Goal: Task Accomplishment & Management: Use online tool/utility

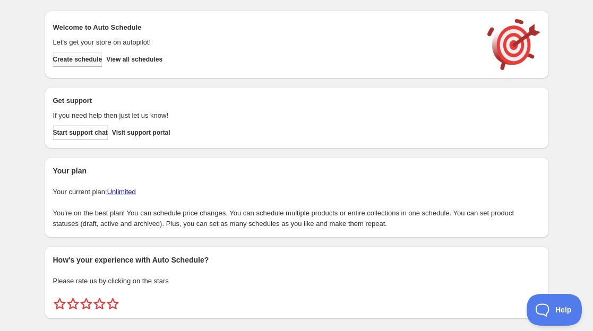
click at [102, 60] on span "Create schedule" at bounding box center [77, 59] width 49 height 8
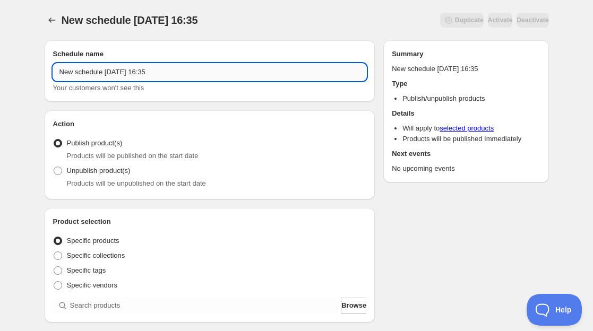
drag, startPoint x: 179, startPoint y: 71, endPoint x: 149, endPoint y: 70, distance: 30.8
click at [149, 70] on input "New schedule Oct 08 2025 16:35" at bounding box center [210, 72] width 314 height 17
click at [131, 76] on input "New schedule Oct 08 2025" at bounding box center [210, 72] width 314 height 17
drag, startPoint x: 103, startPoint y: 73, endPoint x: 28, endPoint y: 65, distance: 75.8
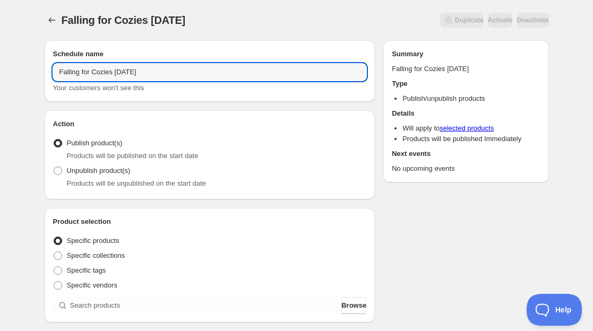
type input "Falling for Cozies Oct 09 2025"
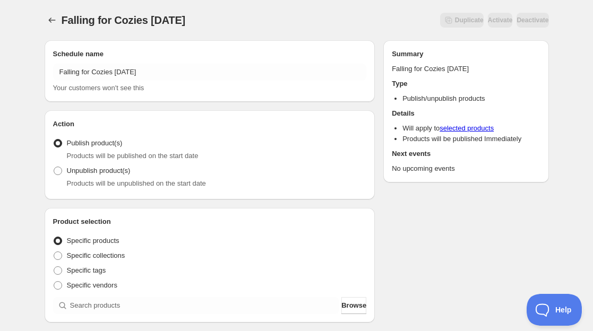
click at [177, 98] on div "Schedule name Falling for Cozies Oct 09 2025 Your customers won't see this" at bounding box center [210, 71] width 331 height 62
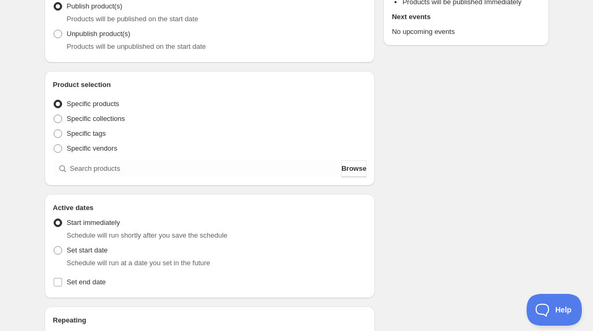
scroll to position [140, 0]
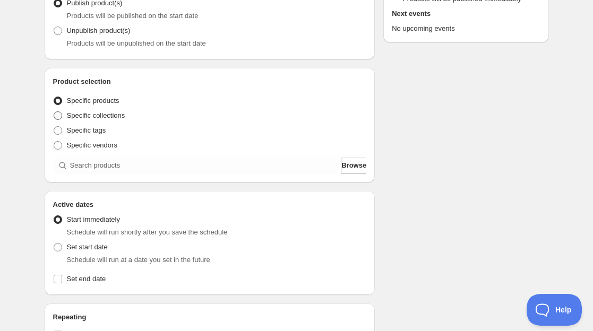
click at [125, 115] on span "Specific collections" at bounding box center [96, 115] width 58 height 8
click at [54, 112] on input "Specific collections" at bounding box center [54, 111] width 1 height 1
radio input "true"
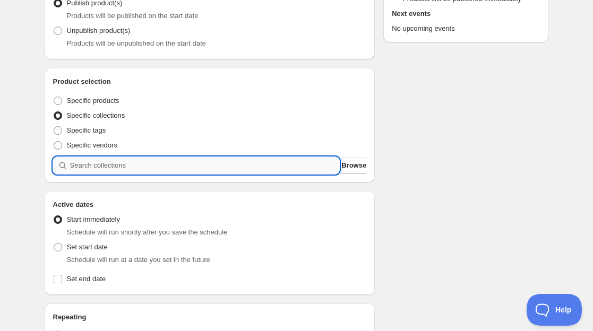
click at [119, 160] on input "search" at bounding box center [205, 165] width 270 height 17
type input "F"
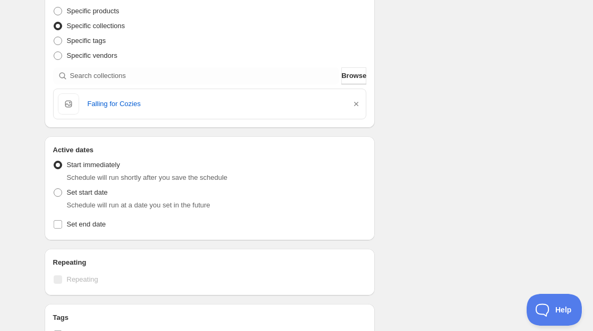
scroll to position [242, 0]
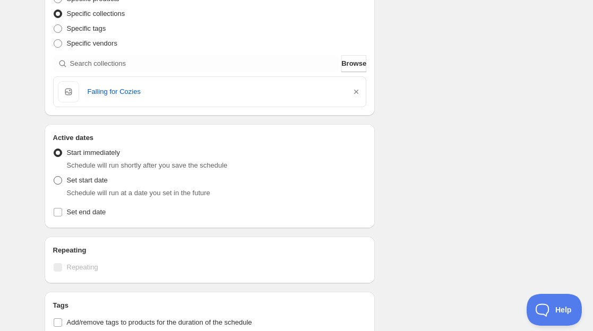
click at [60, 182] on span at bounding box center [58, 180] width 8 height 8
click at [54, 177] on input "Set start date" at bounding box center [54, 176] width 1 height 1
radio input "true"
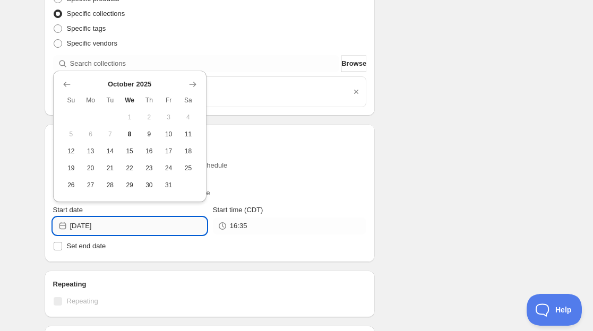
click at [106, 226] on input "2025-10-08" at bounding box center [138, 226] width 136 height 17
click at [150, 135] on span "9" at bounding box center [149, 134] width 11 height 8
type input "2025-10-09"
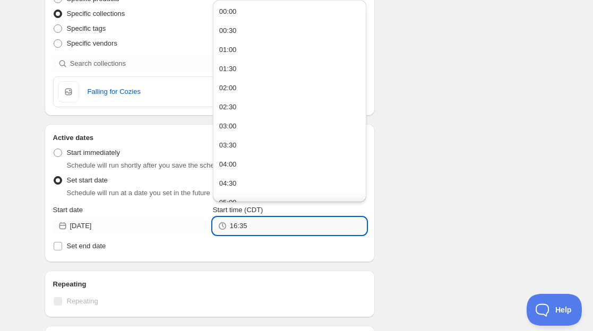
click at [232, 226] on input "16:35" at bounding box center [298, 226] width 136 height 17
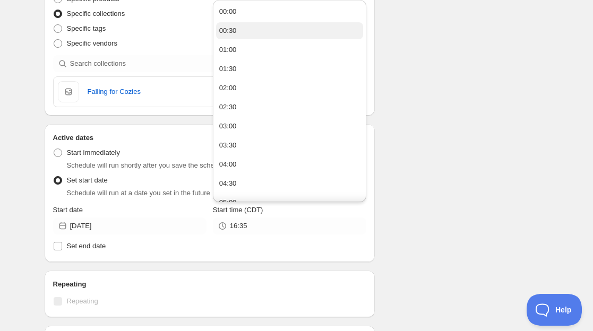
click at [235, 30] on div "00:30" at bounding box center [228, 30] width 18 height 11
type input "00:30"
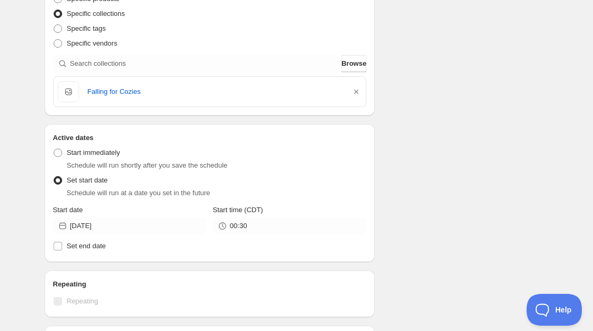
click at [408, 206] on div "Schedule name Falling for Cozies Oct 09 2025 Your customers won't see this Acti…" at bounding box center [292, 202] width 513 height 825
click at [57, 245] on input "Set end date" at bounding box center [58, 246] width 8 height 8
checkbox input "true"
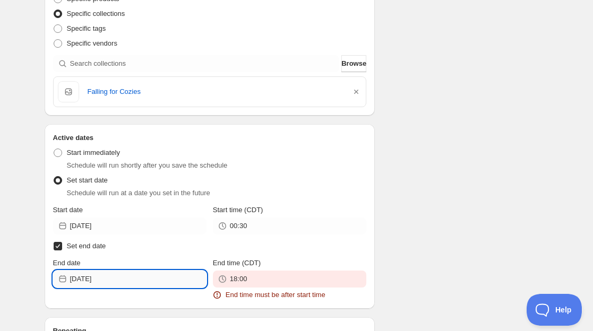
click at [86, 276] on input "2025-10-08" at bounding box center [138, 279] width 136 height 17
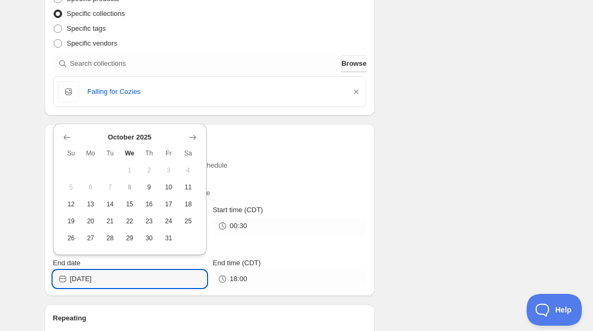
type input "2027-10-08"
click at [132, 296] on div "Schedule name Falling for Cozies Oct 09 2025 Your customers won't see this Acti…" at bounding box center [210, 236] width 331 height 877
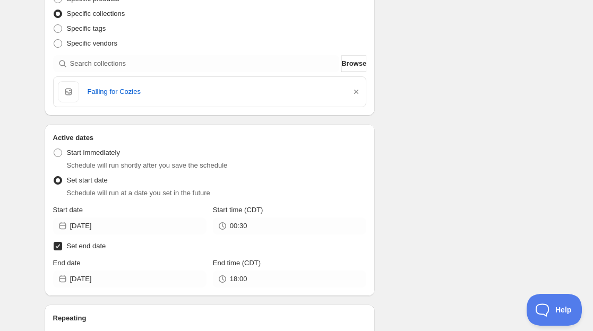
click at [57, 247] on input "Set end date" at bounding box center [58, 246] width 8 height 8
checkbox input "false"
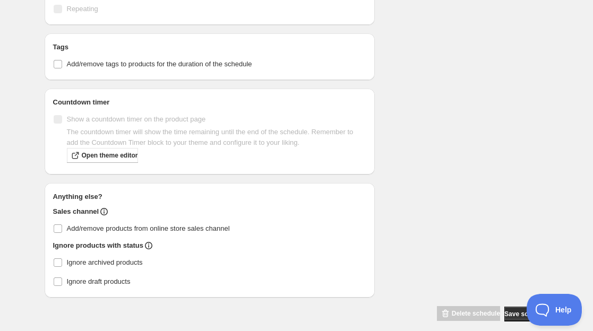
scroll to position [546, 0]
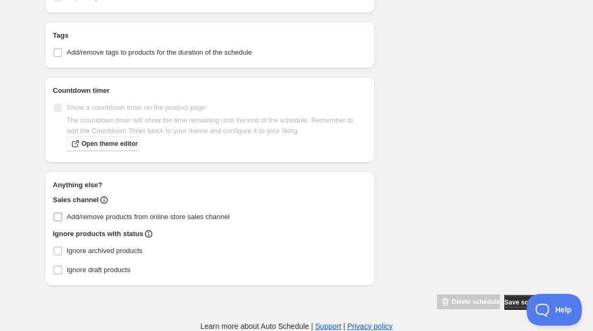
click at [57, 213] on input "Add/remove products from online store sales channel" at bounding box center [58, 217] width 8 height 8
checkbox input "true"
click at [508, 307] on button "Save schedule" at bounding box center [526, 302] width 44 height 15
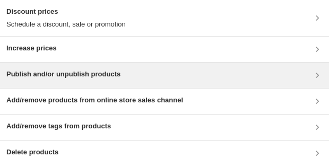
click at [89, 75] on h3 "Publish and/or unpublish products" at bounding box center [63, 74] width 114 height 11
